Goal: Information Seeking & Learning: Learn about a topic

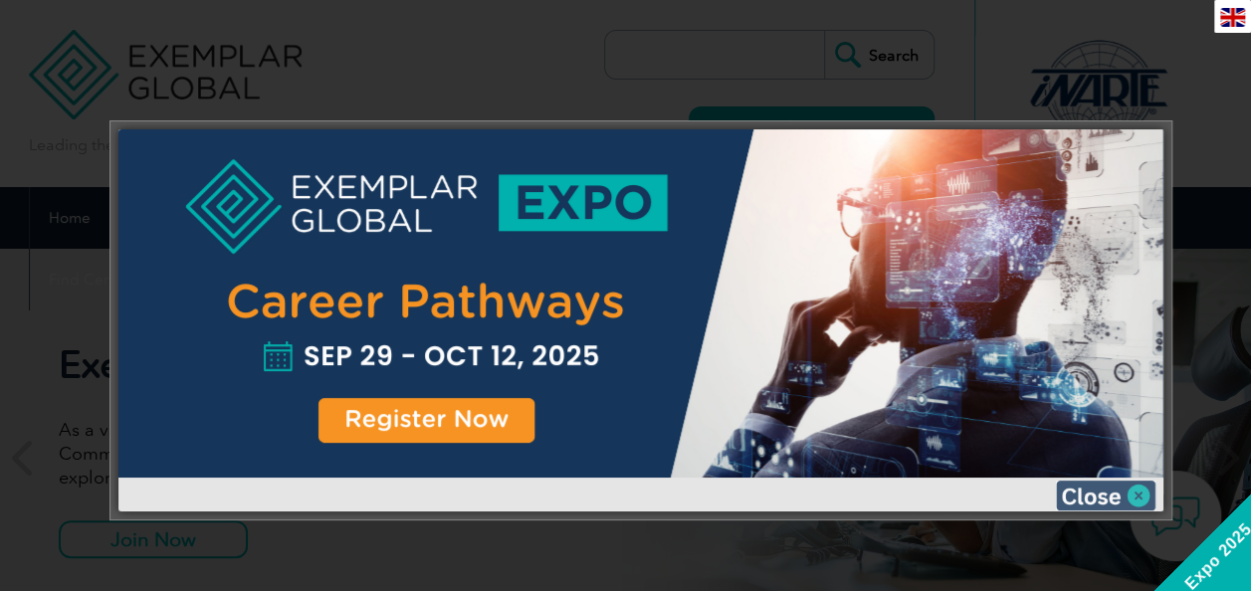
click at [1135, 497] on img at bounding box center [1106, 496] width 100 height 30
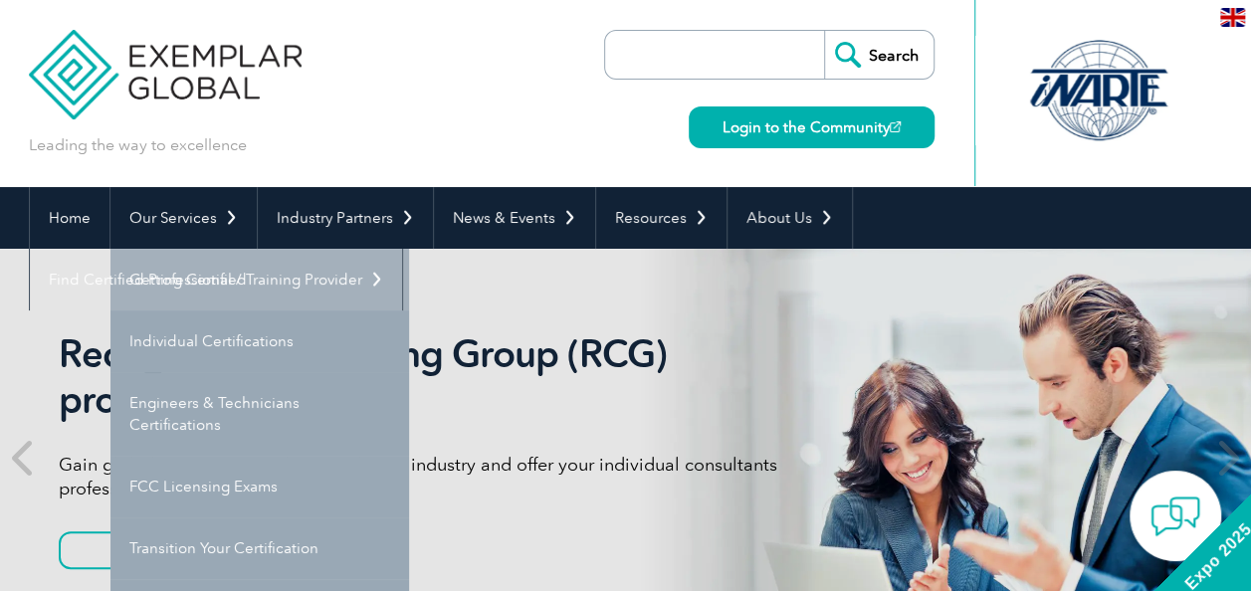
click at [227, 283] on link "Getting Certified" at bounding box center [259, 280] width 299 height 62
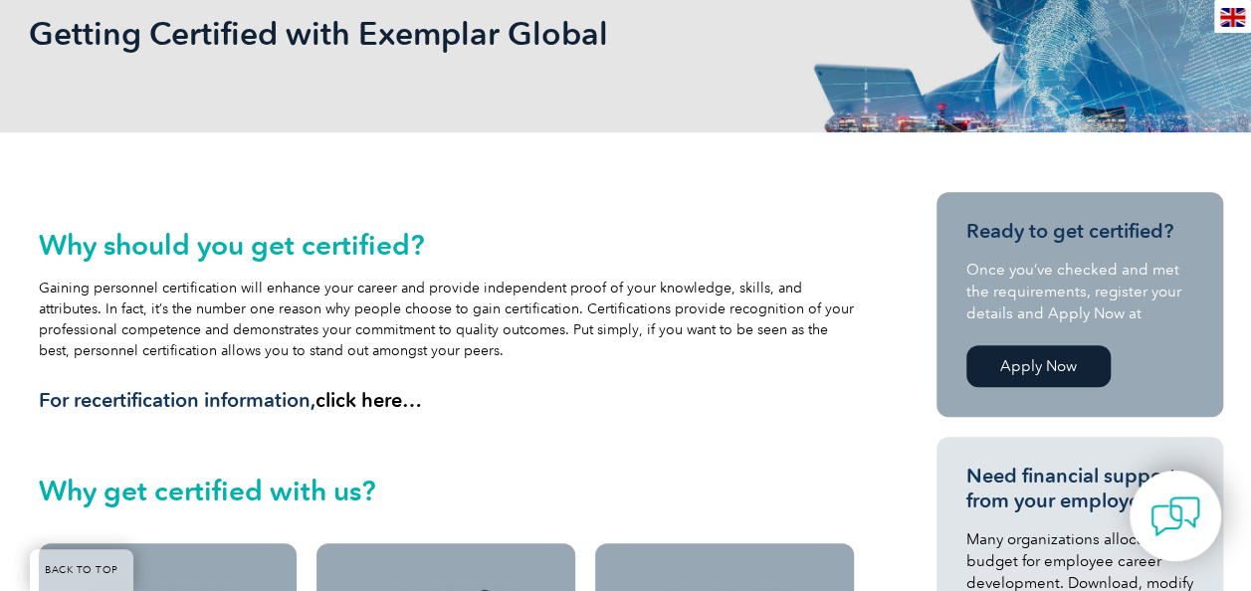
scroll to position [100, 0]
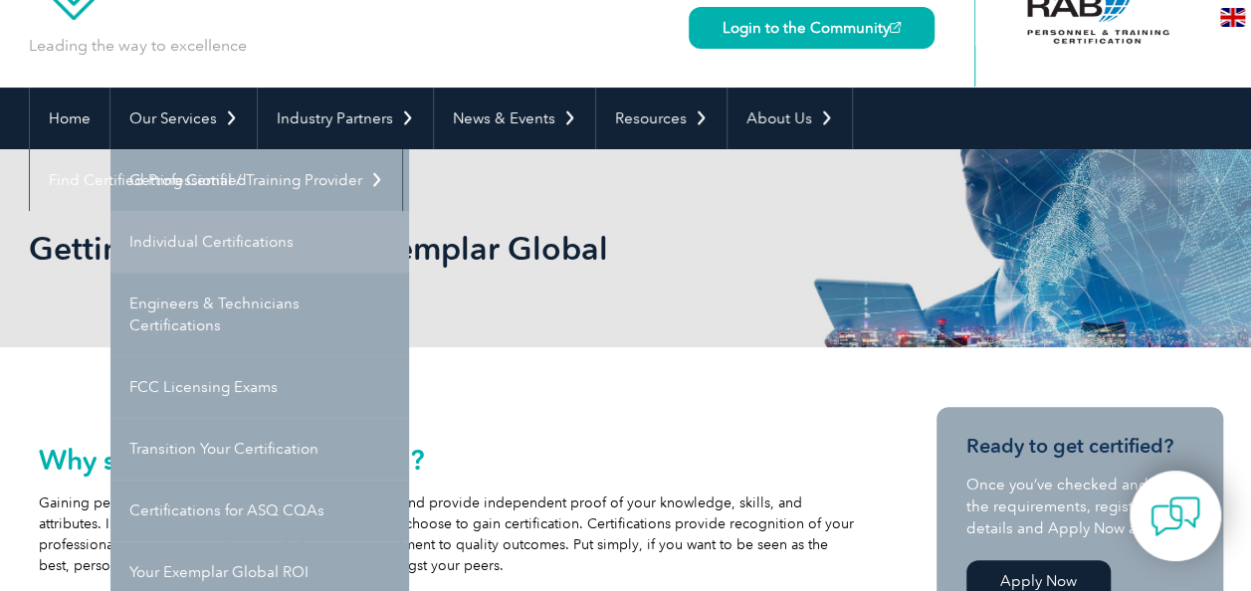
click at [216, 240] on link "Individual Certifications" at bounding box center [259, 242] width 299 height 62
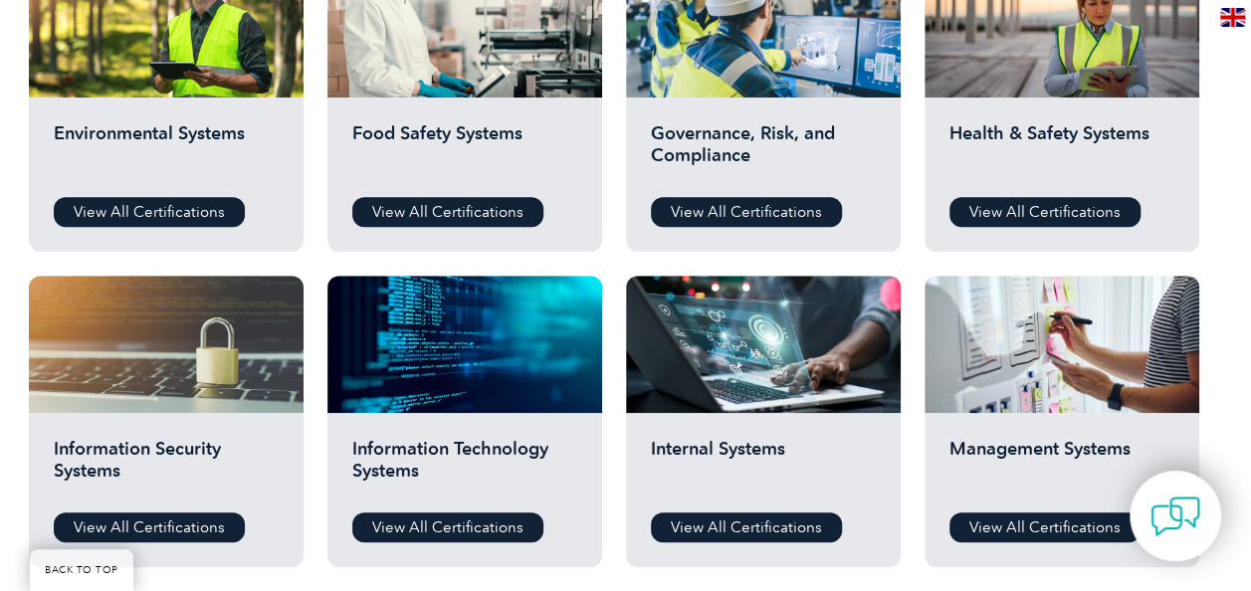
scroll to position [796, 0]
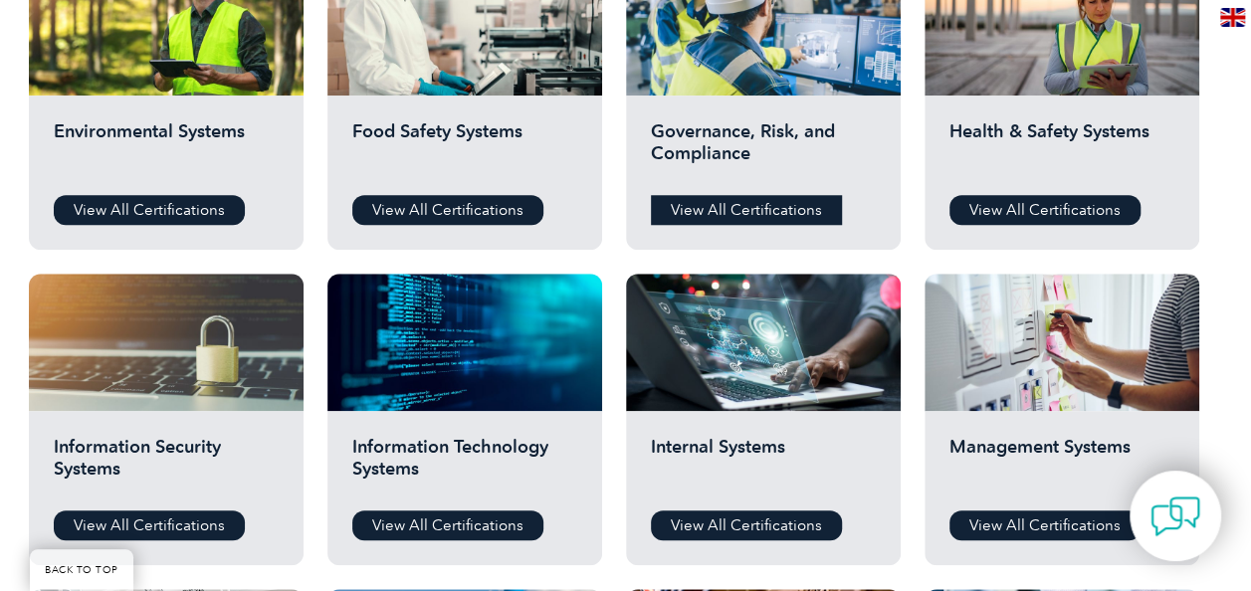
click at [771, 209] on link "View All Certifications" at bounding box center [746, 210] width 191 height 30
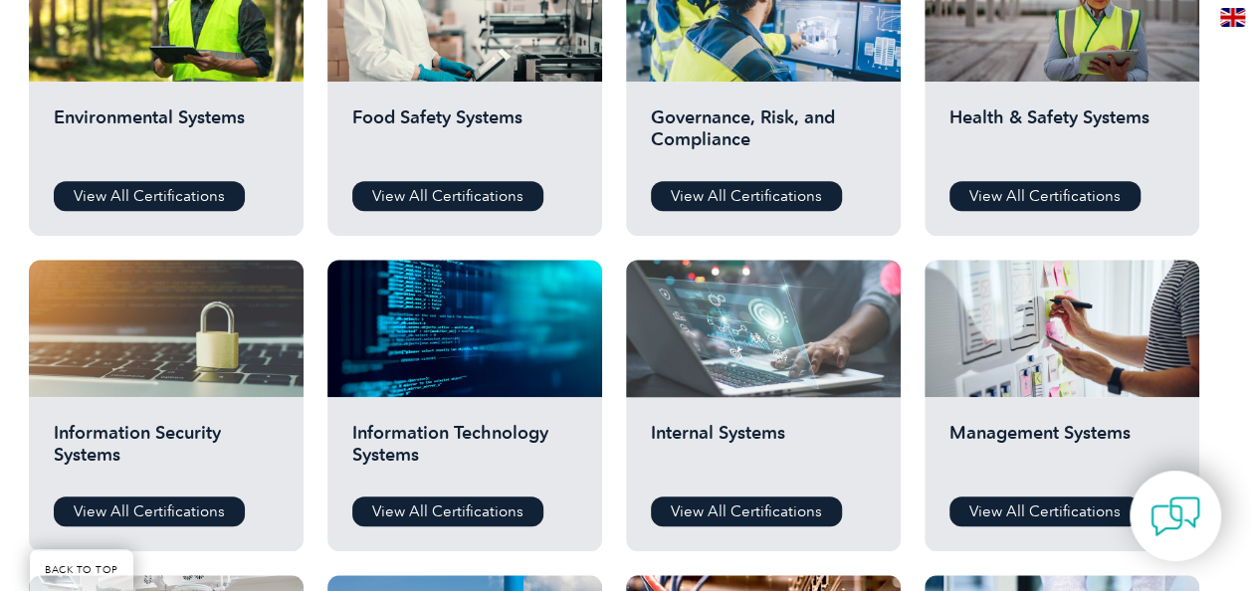
scroll to position [1095, 0]
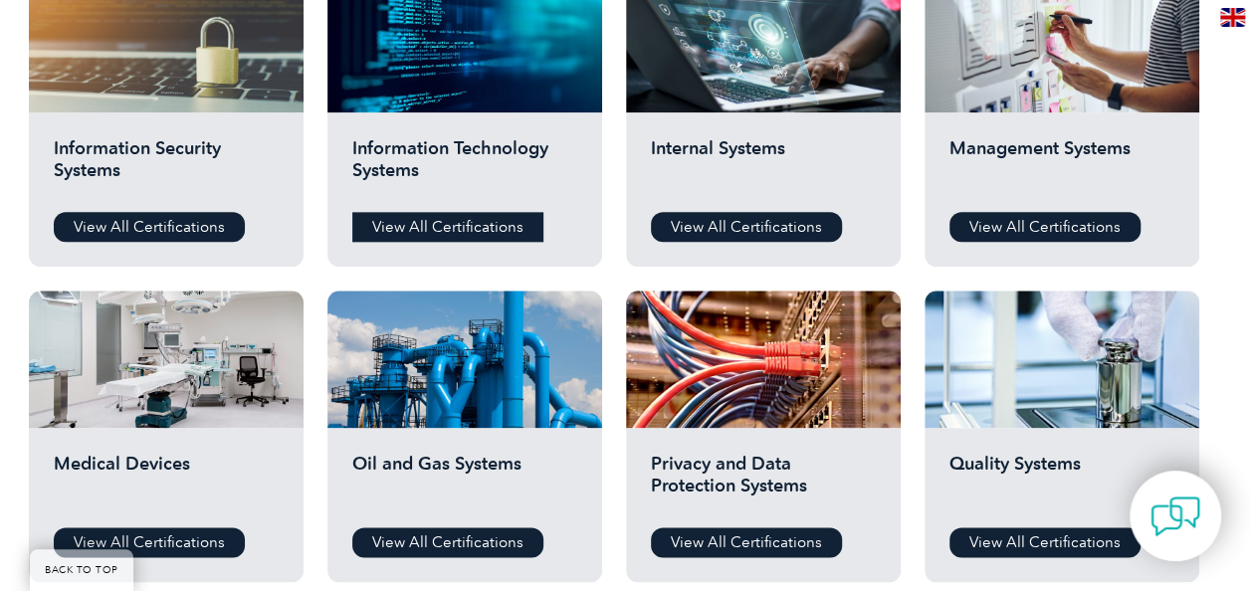
click at [430, 233] on link "View All Certifications" at bounding box center [447, 227] width 191 height 30
click at [183, 227] on link "View All Certifications" at bounding box center [149, 227] width 191 height 30
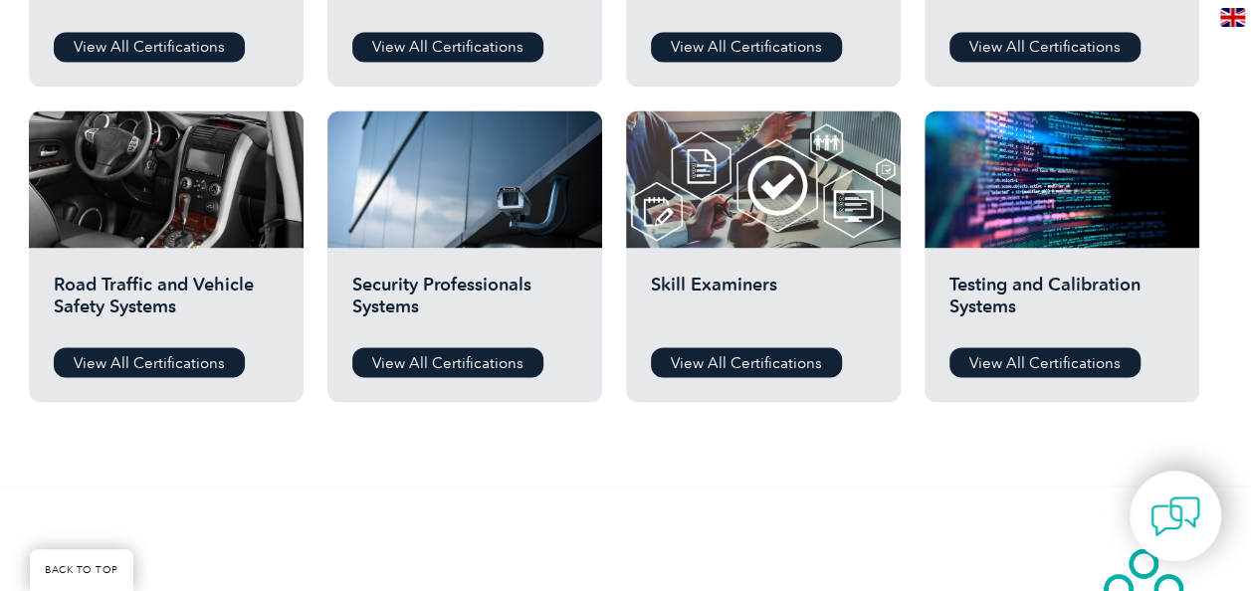
scroll to position [1592, 0]
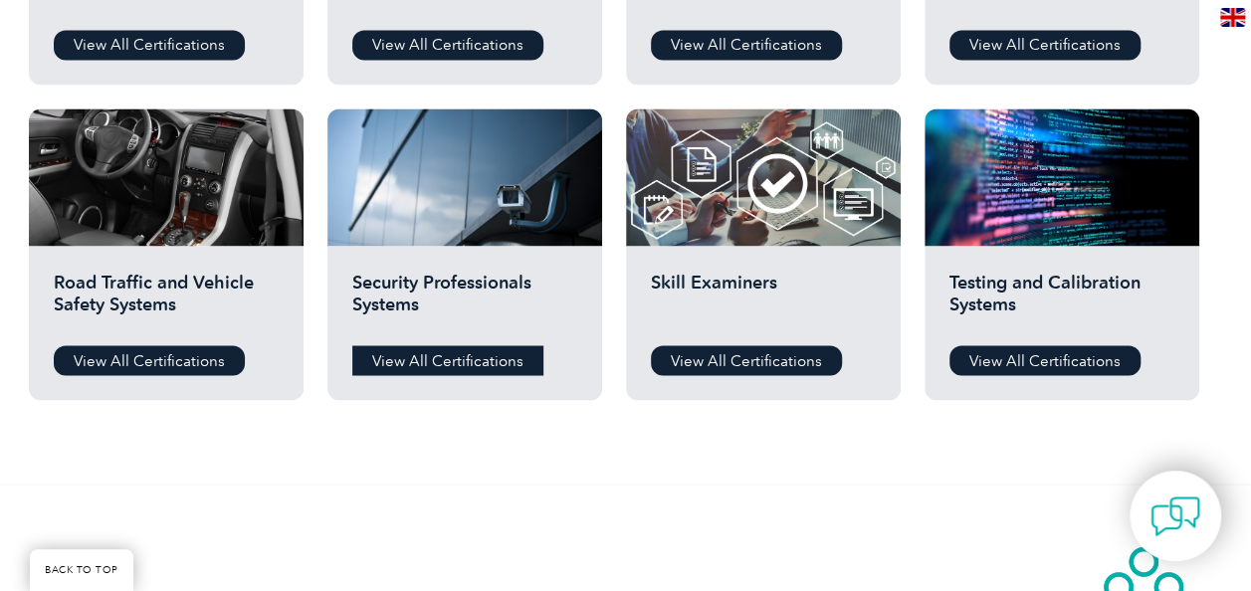
click at [492, 356] on link "View All Certifications" at bounding box center [447, 360] width 191 height 30
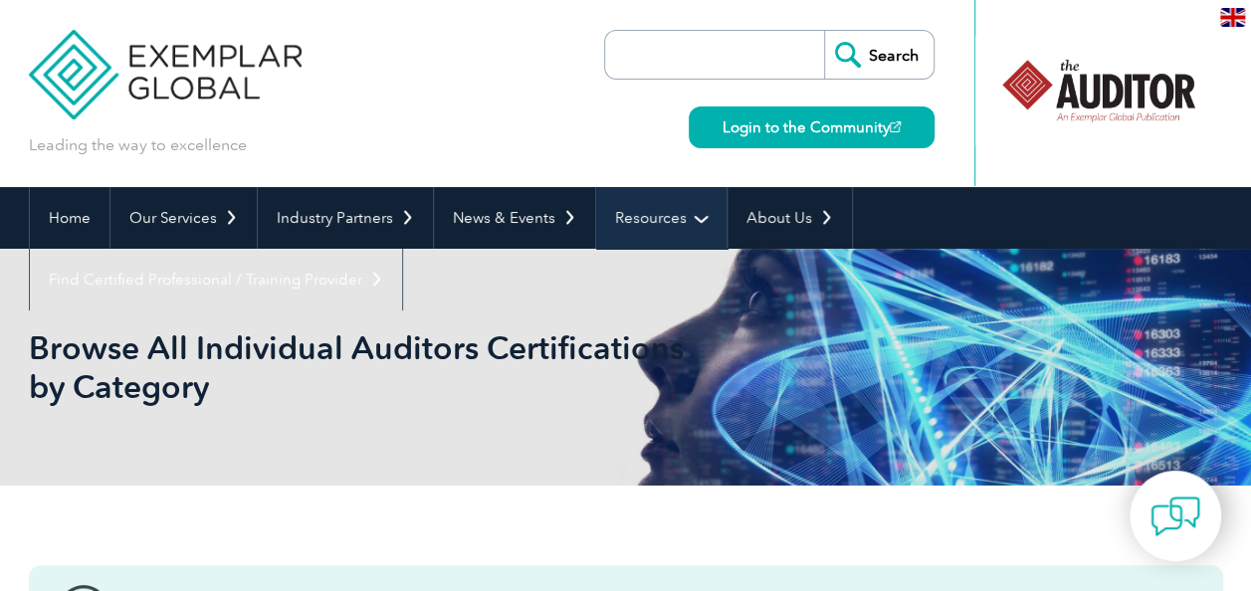
scroll to position [0, 0]
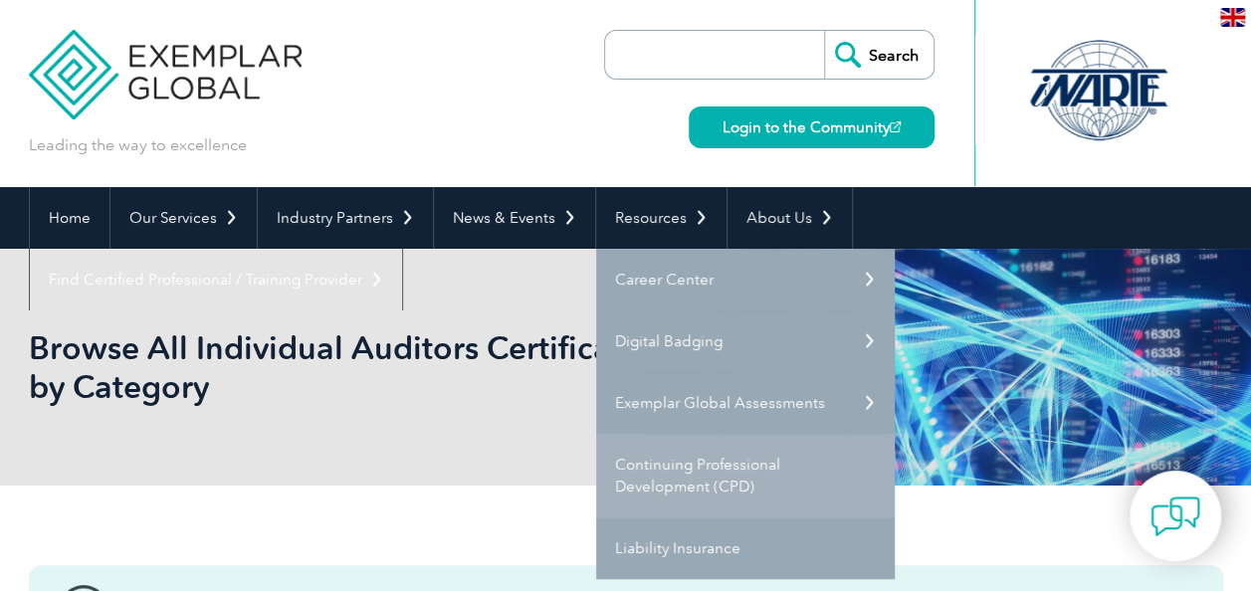
click at [681, 462] on link "Continuing Professional Development (CPD)" at bounding box center [745, 476] width 299 height 84
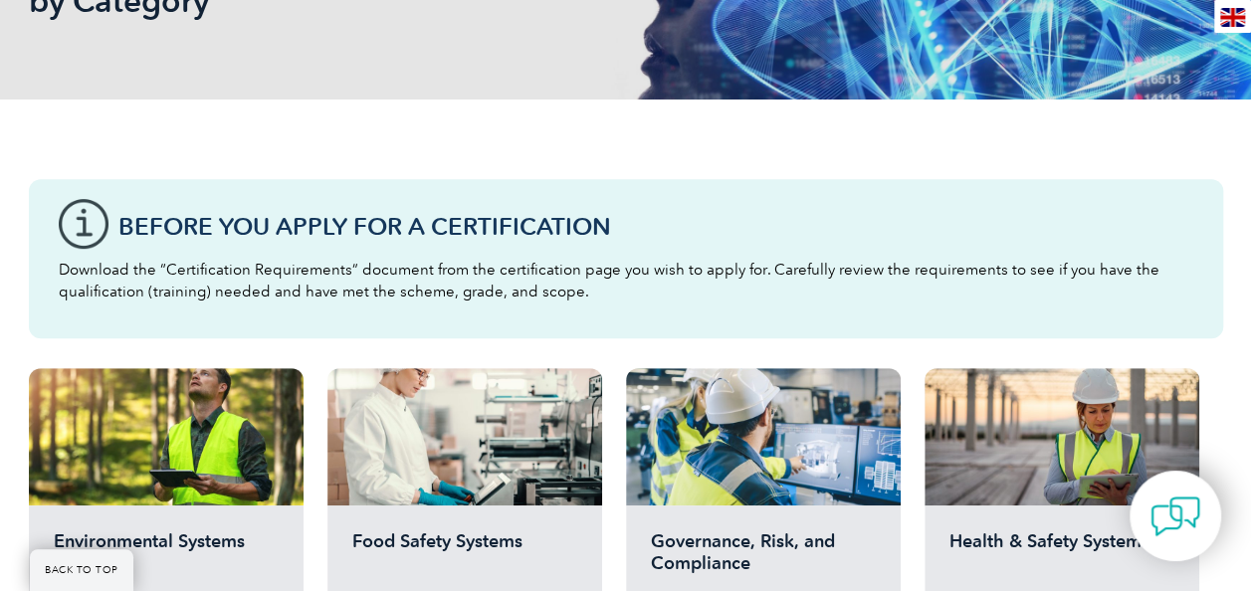
scroll to position [398, 0]
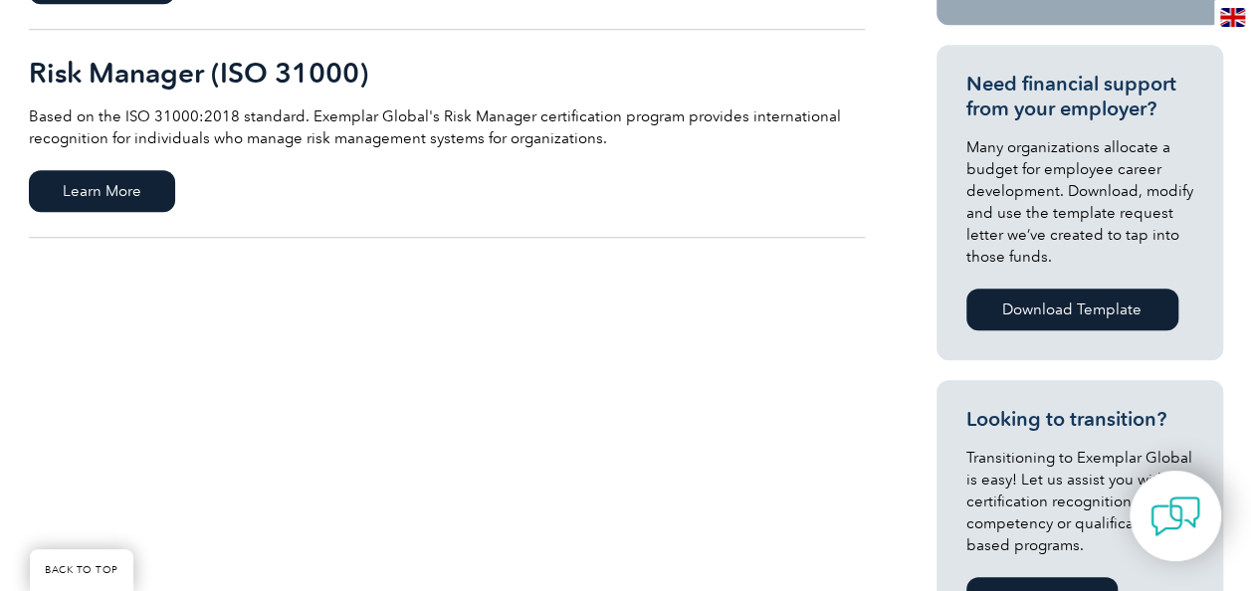
scroll to position [597, 0]
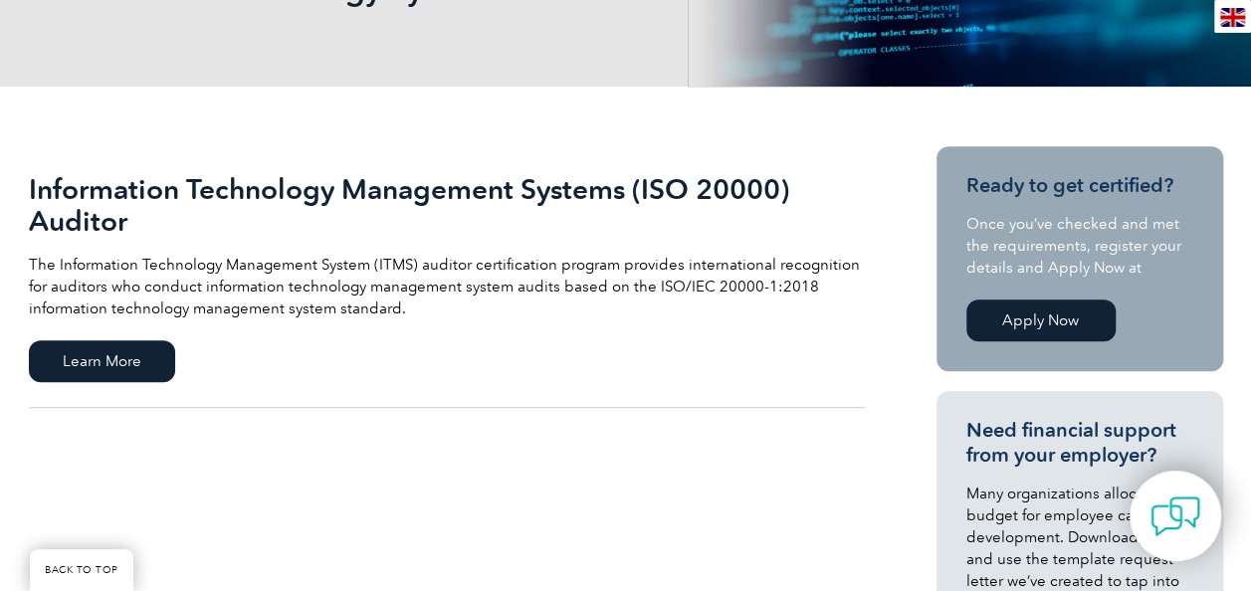
scroll to position [398, 0]
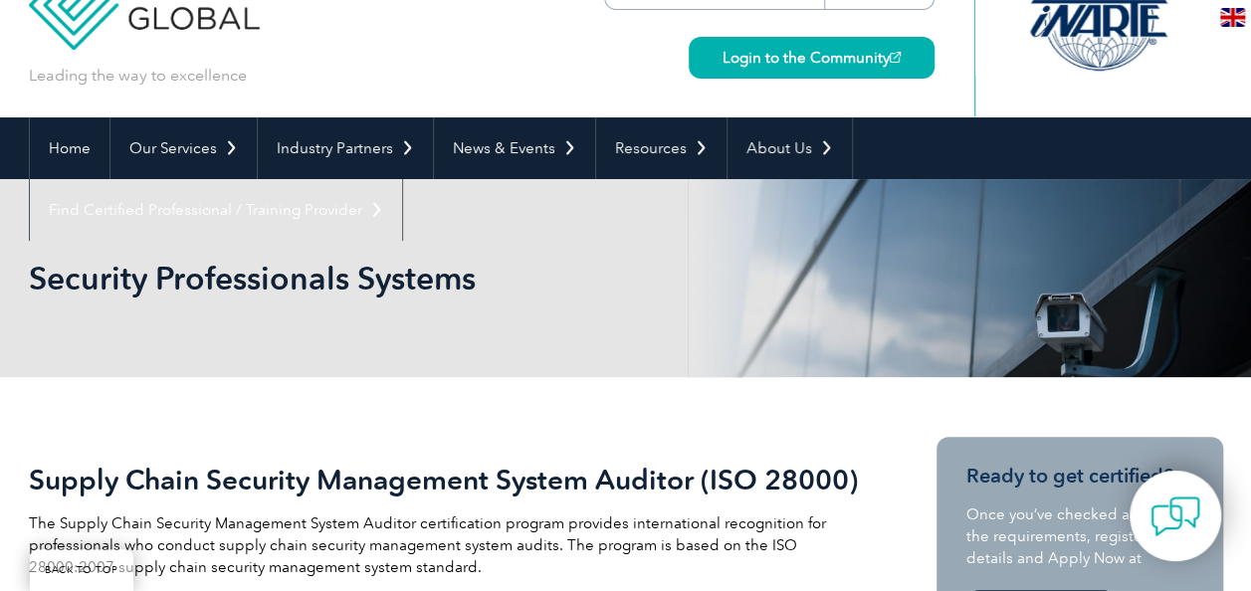
scroll to position [398, 0]
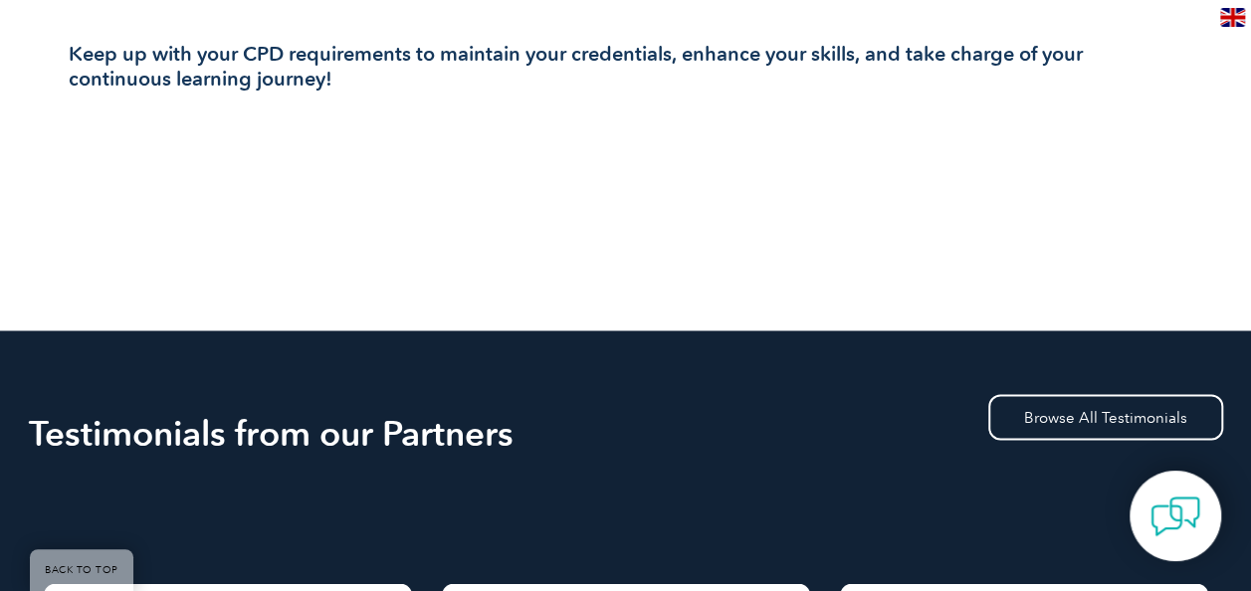
scroll to position [2090, 0]
